Goal: Browse casually

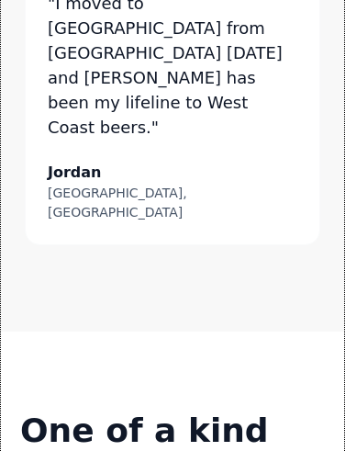
scroll to position [2157, 0]
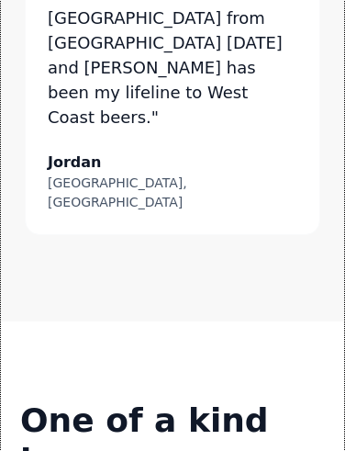
click at [319, 7] on div ""I moved to [GEOGRAPHIC_DATA] from [GEOGRAPHIC_DATA] [DATE] and [PERSON_NAME] h…" at bounding box center [173, 73] width 296 height 324
click at [242, 401] on strong "One of a kind brews you can't get locally" at bounding box center [172, 460] width 305 height 119
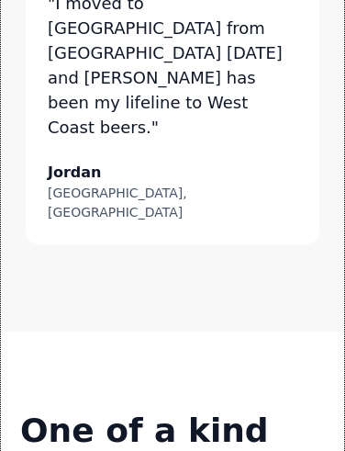
scroll to position [2146, 0]
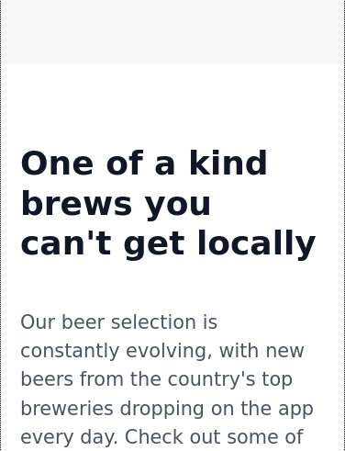
scroll to position [2416, 0]
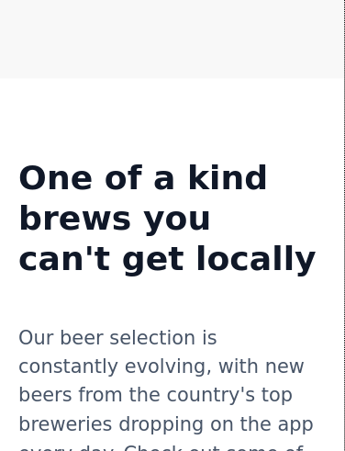
scroll to position [2400, 0]
